Goal: Check status: Check status

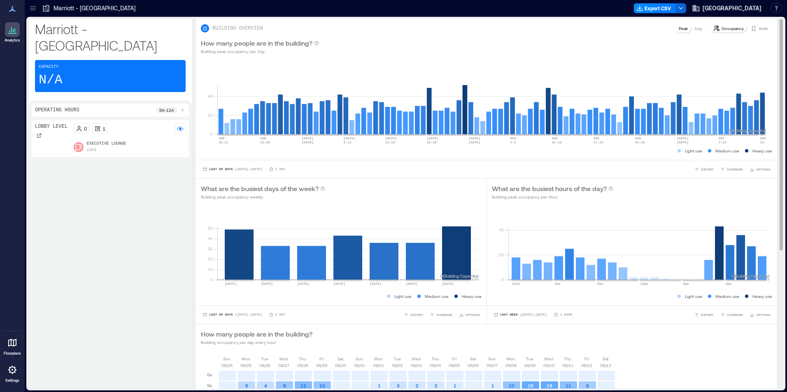
click at [751, 30] on div "Visits" at bounding box center [759, 28] width 24 height 8
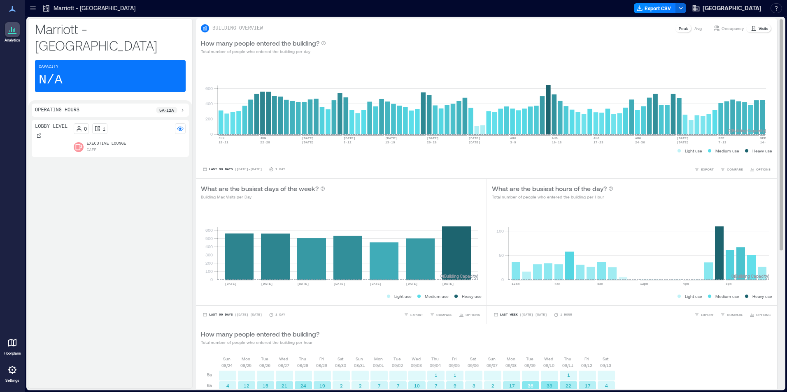
click at [759, 30] on p "Visits" at bounding box center [762, 28] width 9 height 7
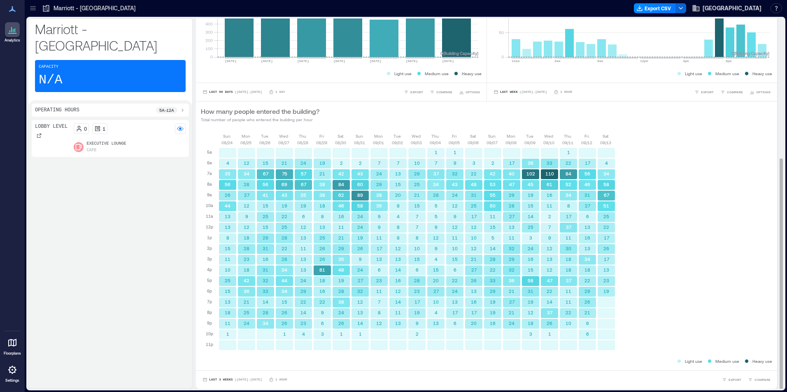
scroll to position [1, 0]
drag, startPoint x: 221, startPoint y: 378, endPoint x: 226, endPoint y: 378, distance: 5.0
click at [221, 379] on span "Last 3 Weeks" at bounding box center [221, 379] width 24 height 0
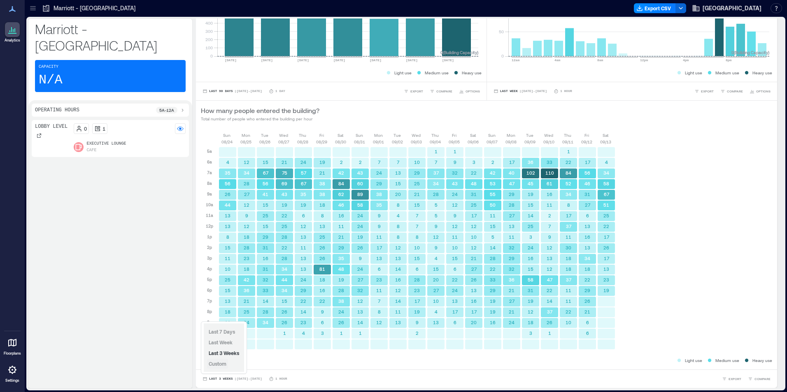
click at [223, 368] on button "Custom" at bounding box center [217, 364] width 21 height 10
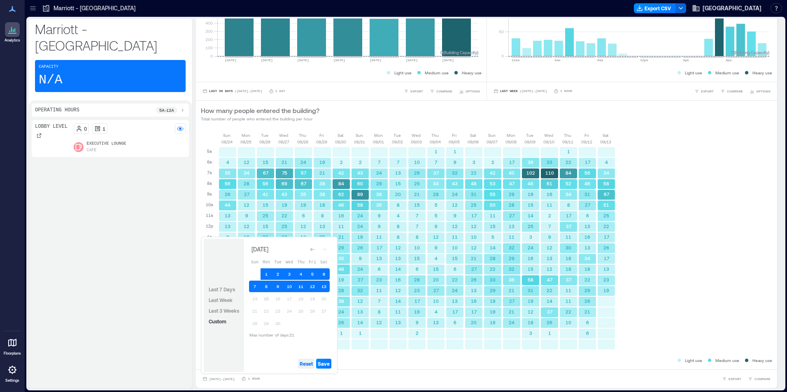
click at [311, 365] on span "Reset" at bounding box center [305, 364] width 13 height 7
click at [267, 299] on button "15" at bounding box center [266, 299] width 12 height 12
click at [308, 362] on span "Reset" at bounding box center [305, 364] width 13 height 7
click at [279, 296] on button "16" at bounding box center [278, 299] width 12 height 12
click at [265, 297] on button "15" at bounding box center [266, 299] width 12 height 12
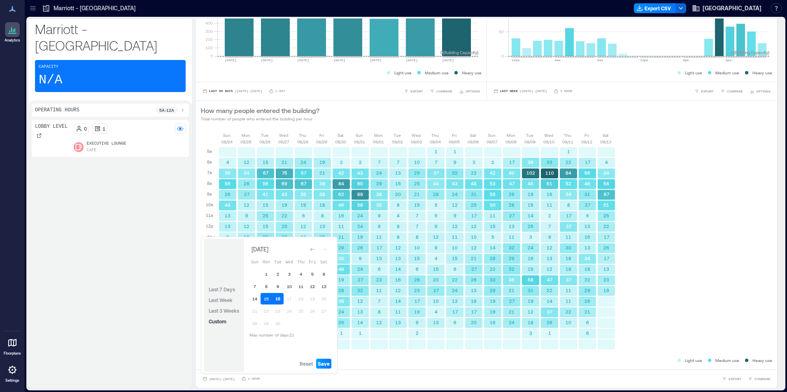
click at [321, 362] on span "Save" at bounding box center [324, 364] width 12 height 7
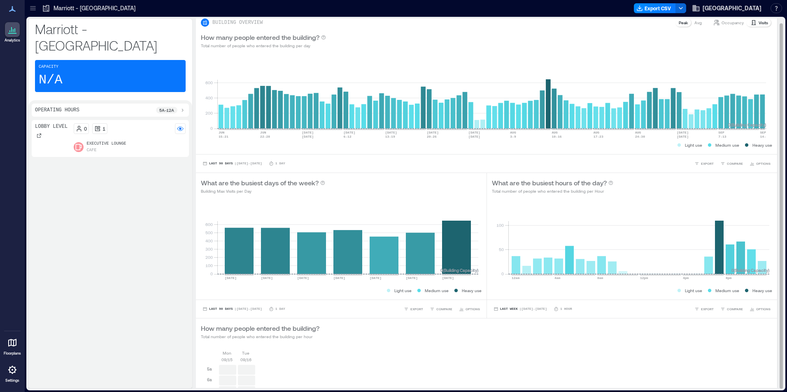
scroll to position [0, 0]
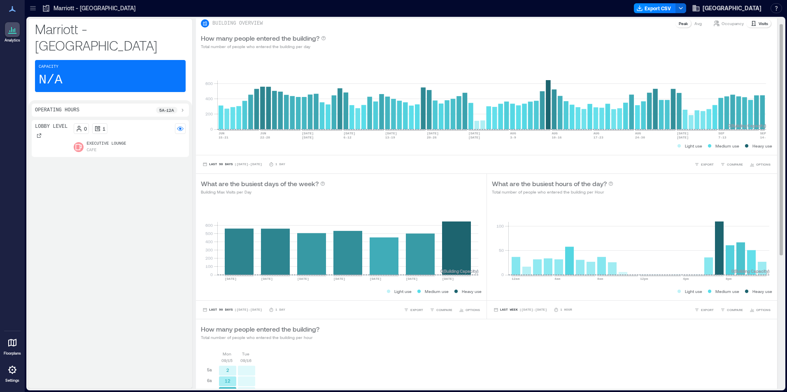
click at [343, 317] on div "Last 90 Days | [DATE] - [DATE] 1 Day EXPORT COMPARE OPTIONS" at bounding box center [341, 310] width 290 height 19
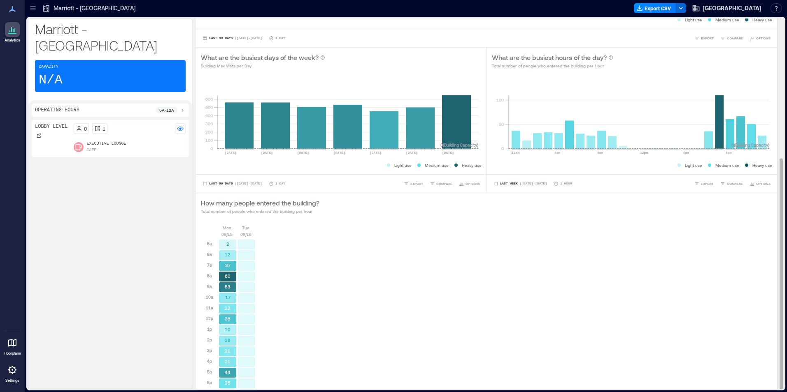
scroll to position [223, 0]
